Goal: Task Accomplishment & Management: Manage account settings

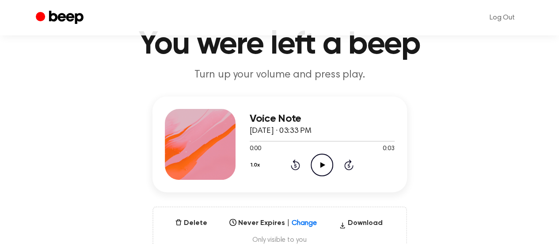
scroll to position [133, 0]
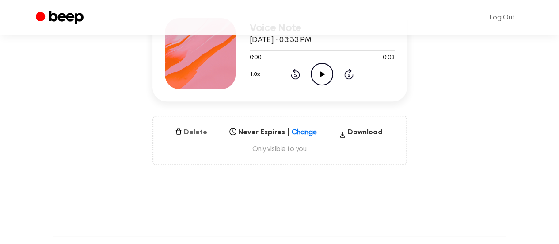
click at [201, 132] on button "Delete" at bounding box center [191, 132] width 39 height 11
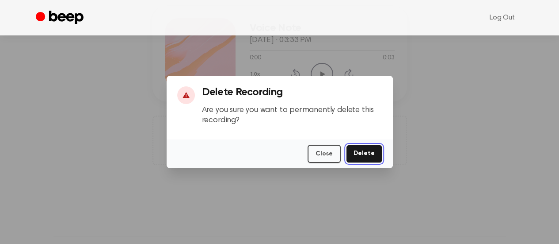
click at [366, 149] on button "Delete" at bounding box center [364, 154] width 36 height 18
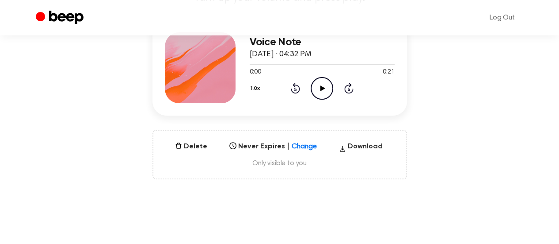
scroll to position [133, 0]
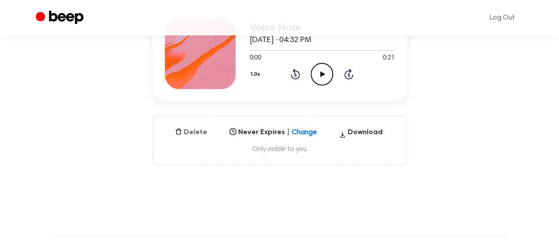
click at [203, 133] on button "Delete" at bounding box center [191, 132] width 39 height 11
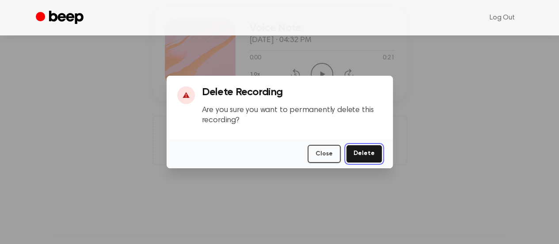
click at [372, 151] on button "Delete" at bounding box center [364, 154] width 36 height 18
